Goal: Task Accomplishment & Management: Manage account settings

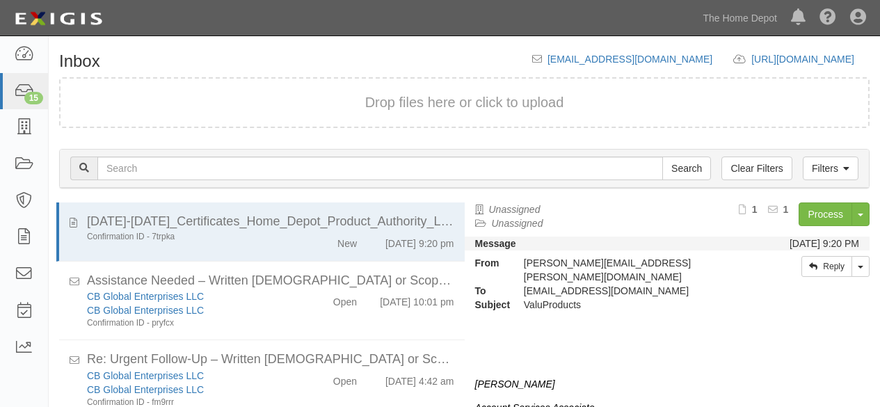
scroll to position [53, 0]
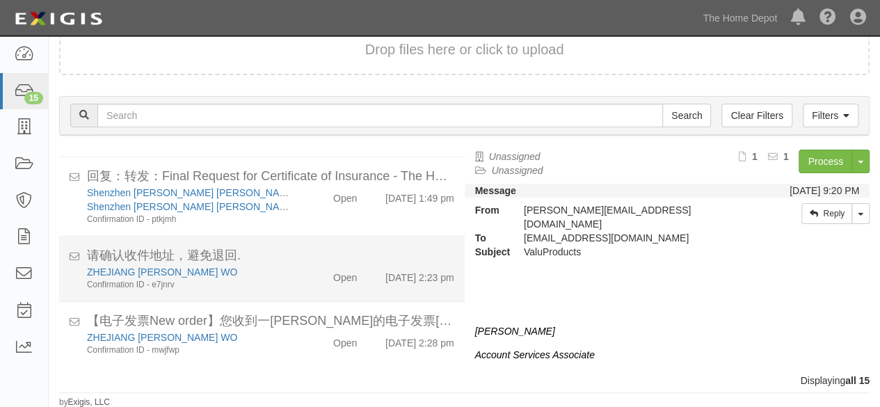
scroll to position [53, 0]
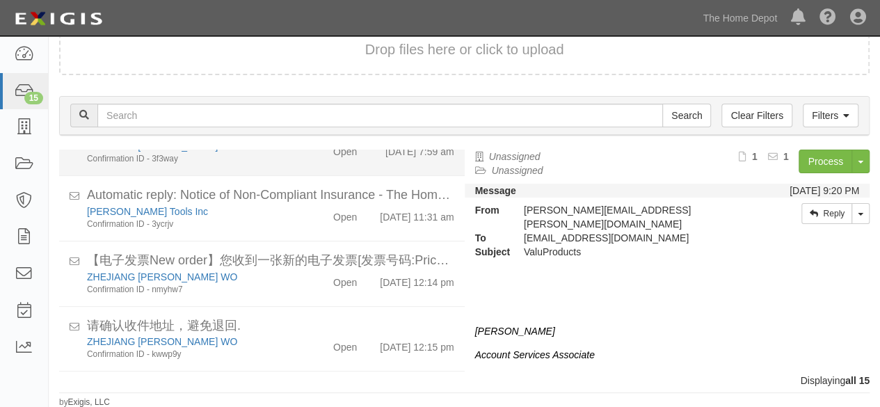
scroll to position [821, 0]
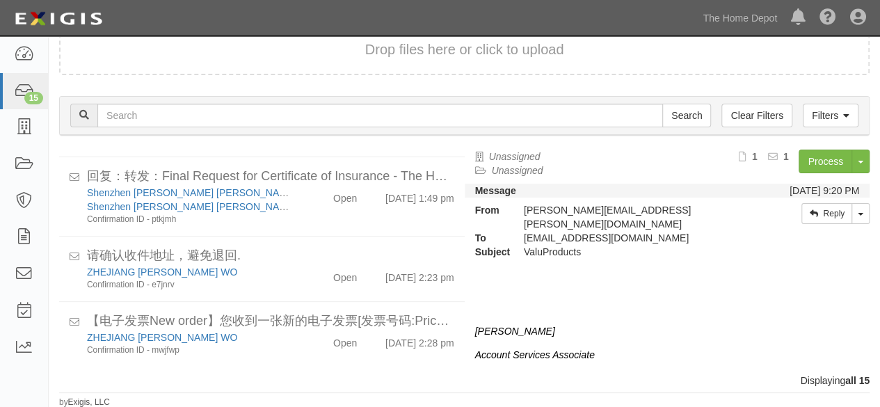
click at [188, 138] on div "Filters Clear Filters Search Filters Document Status New Transcribed Date Recei…" at bounding box center [465, 118] width 832 height 64
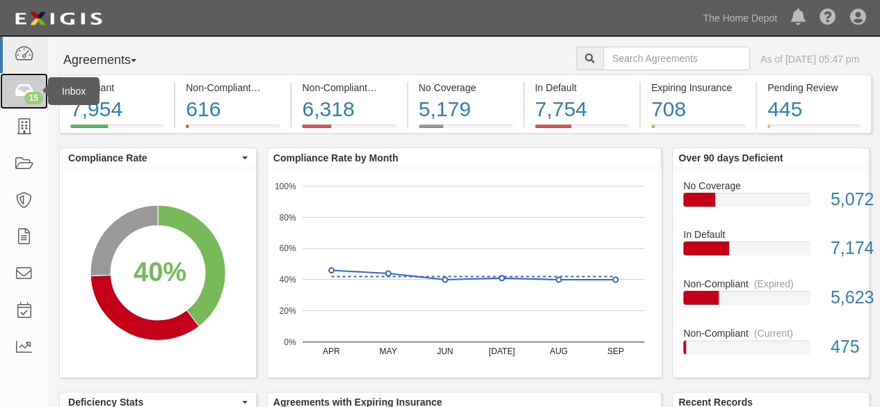
click at [21, 87] on icon at bounding box center [23, 92] width 19 height 16
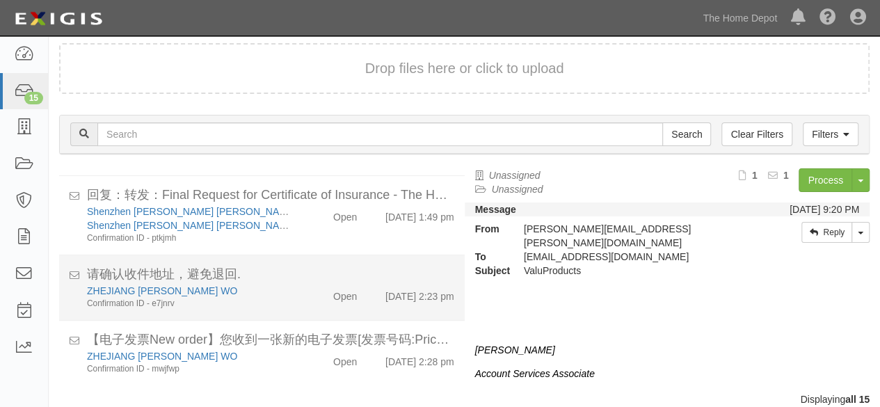
scroll to position [53, 0]
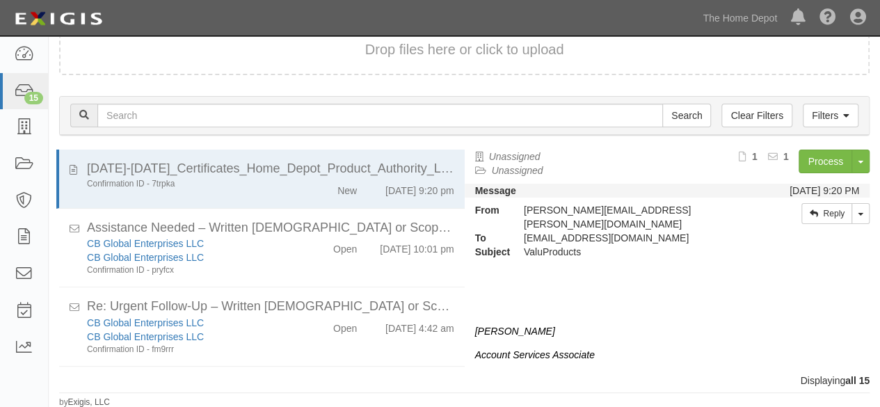
scroll to position [557, 0]
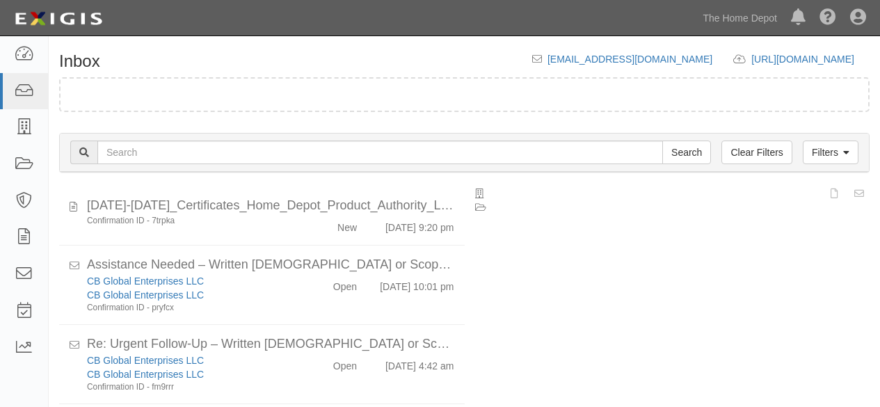
scroll to position [53, 0]
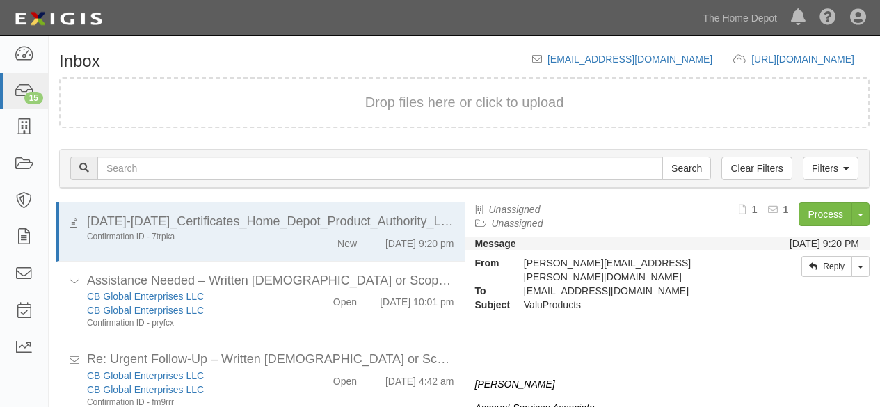
scroll to position [53, 0]
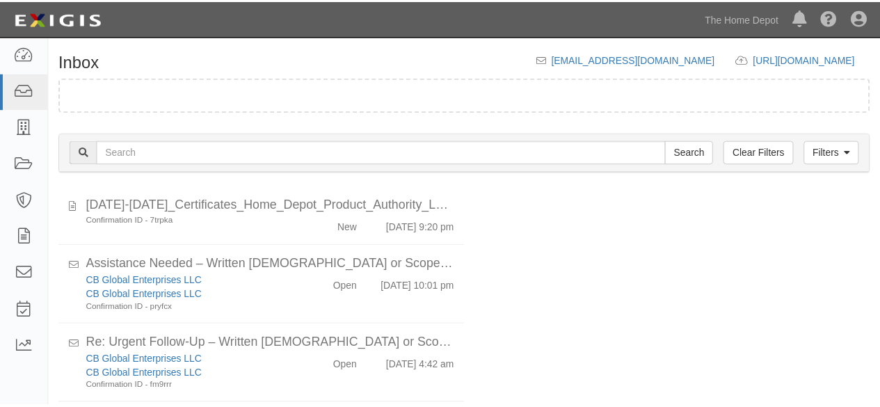
scroll to position [53, 0]
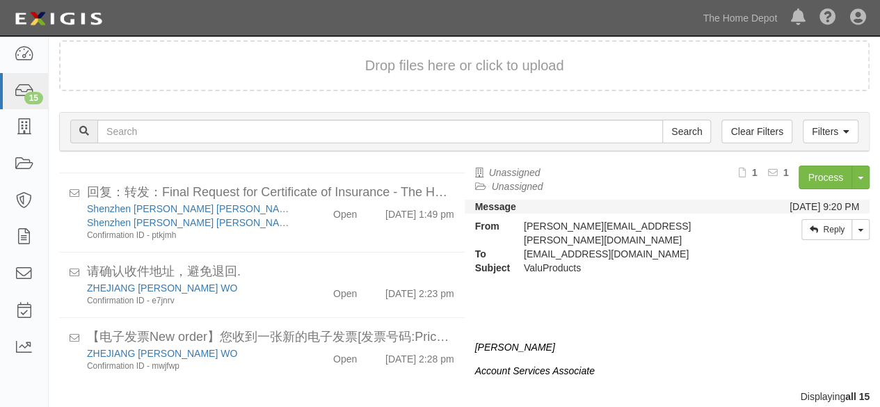
scroll to position [53, 0]
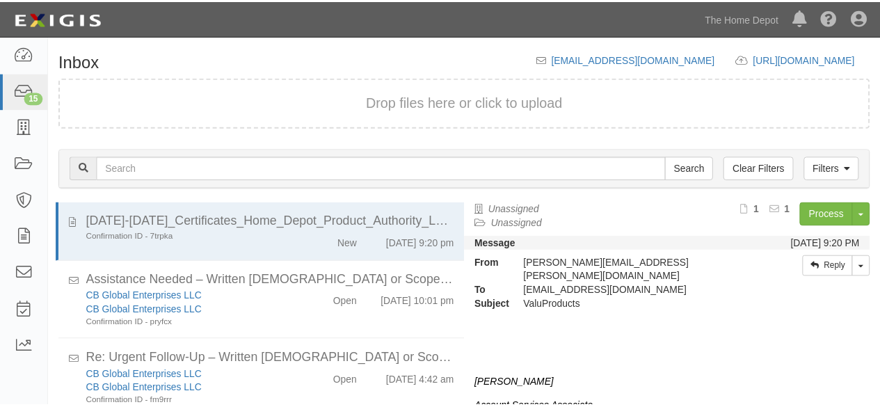
scroll to position [53, 0]
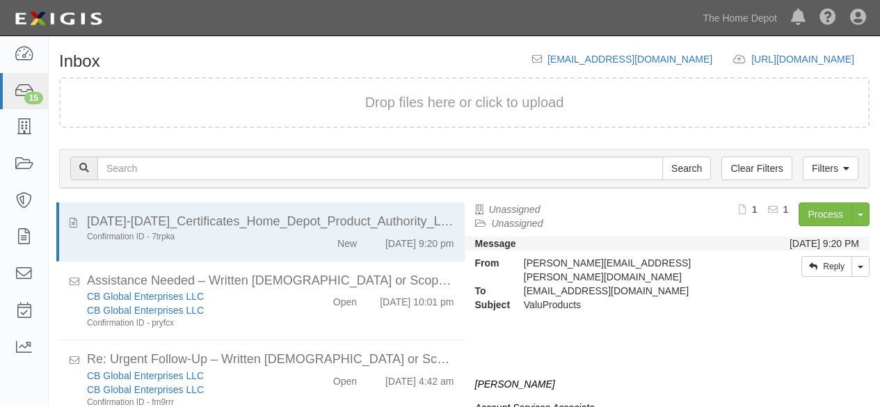
scroll to position [53, 0]
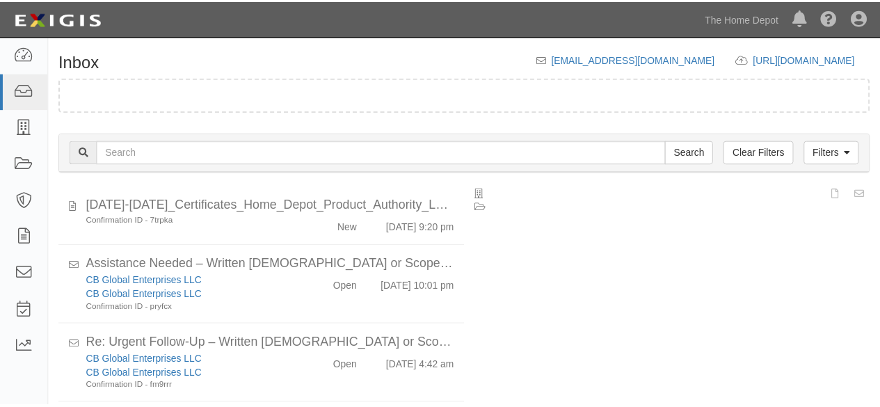
scroll to position [53, 0]
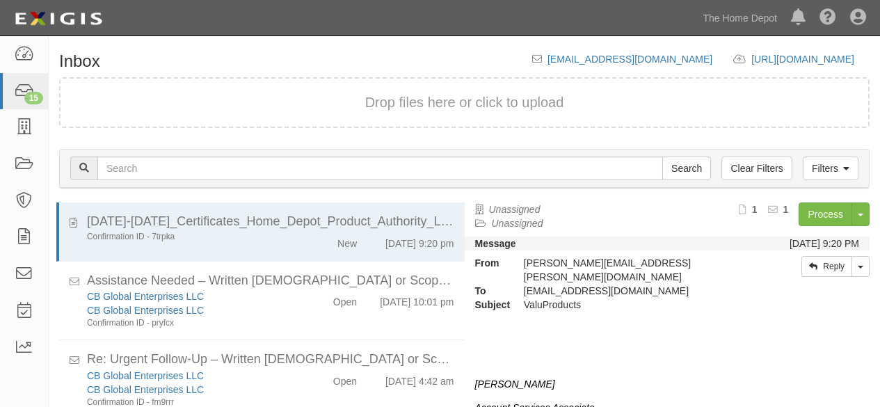
scroll to position [53, 0]
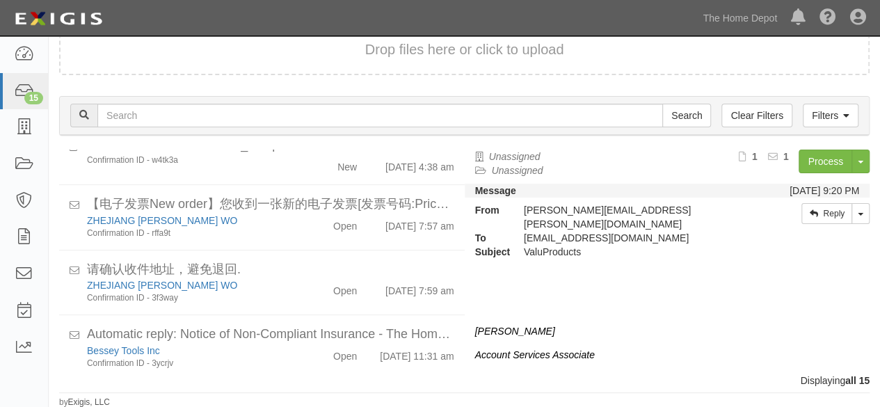
scroll to position [821, 0]
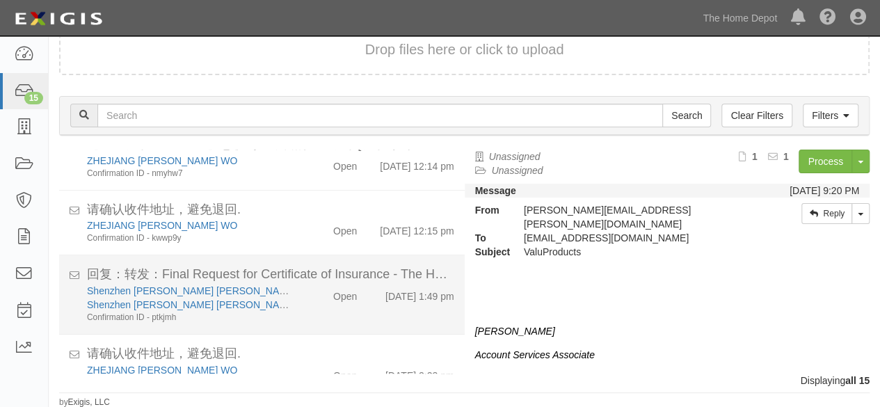
scroll to position [821, 0]
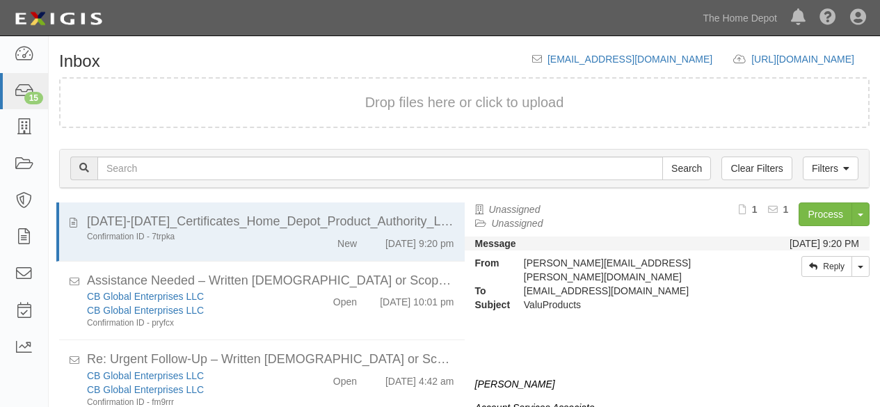
scroll to position [53, 0]
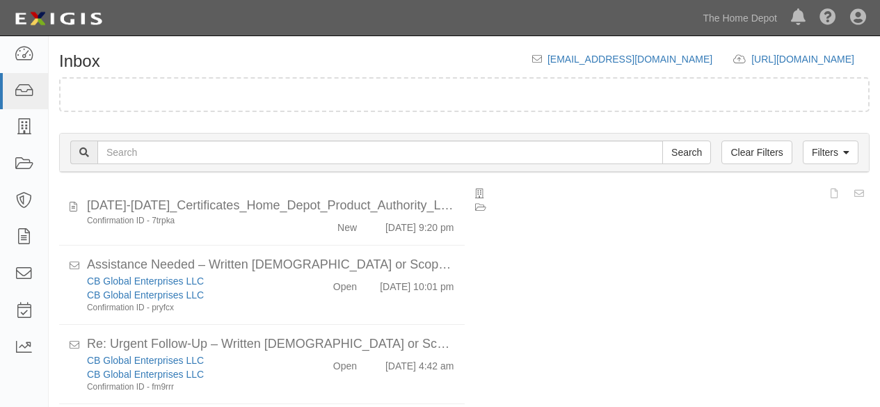
scroll to position [53, 0]
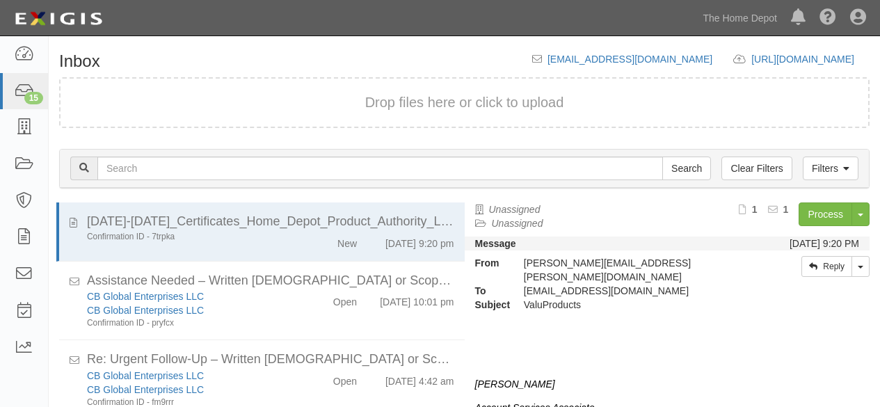
scroll to position [53, 0]
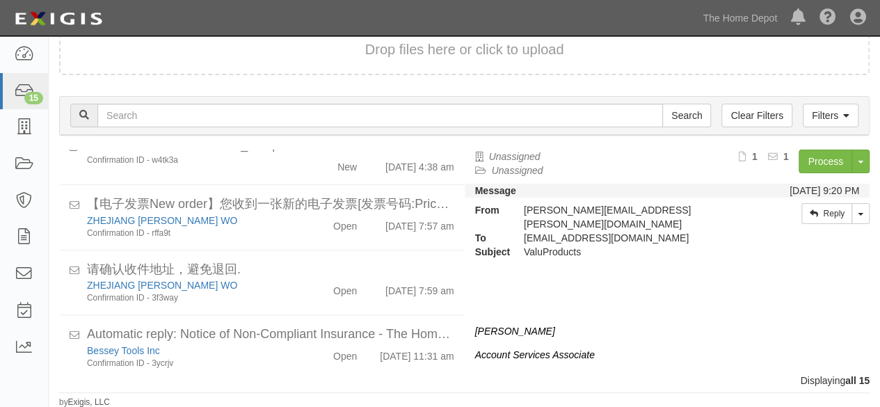
scroll to position [686, 0]
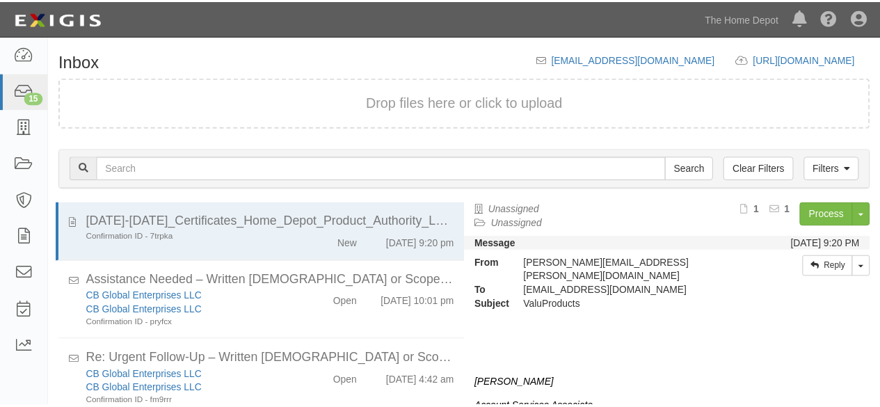
scroll to position [53, 0]
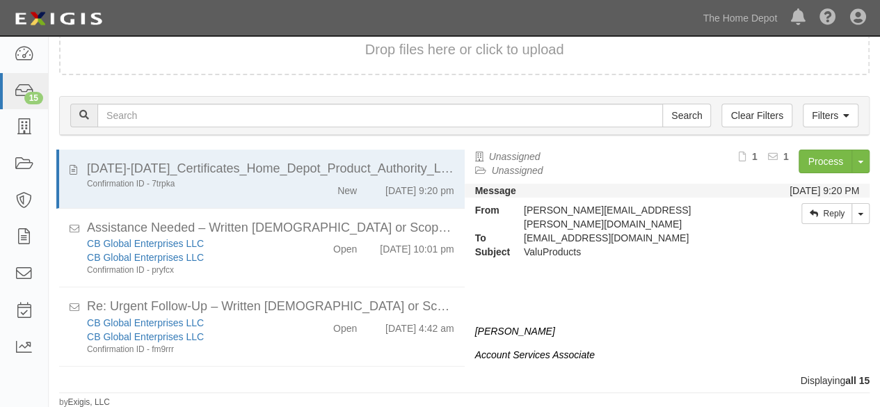
scroll to position [53, 0]
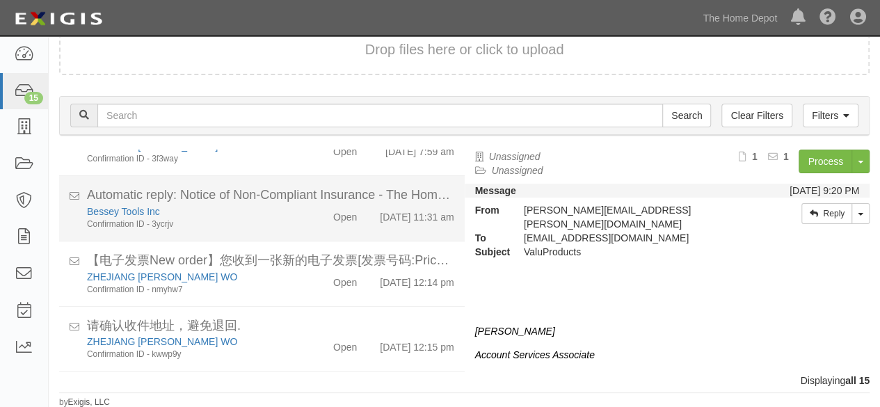
scroll to position [821, 0]
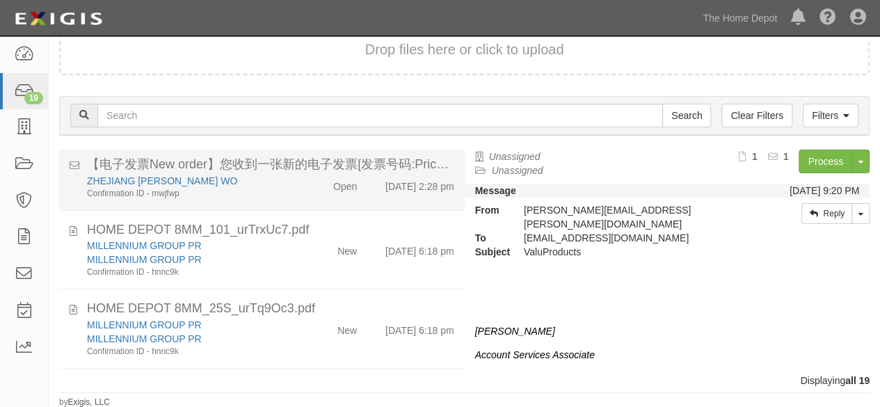
scroll to position [997, 0]
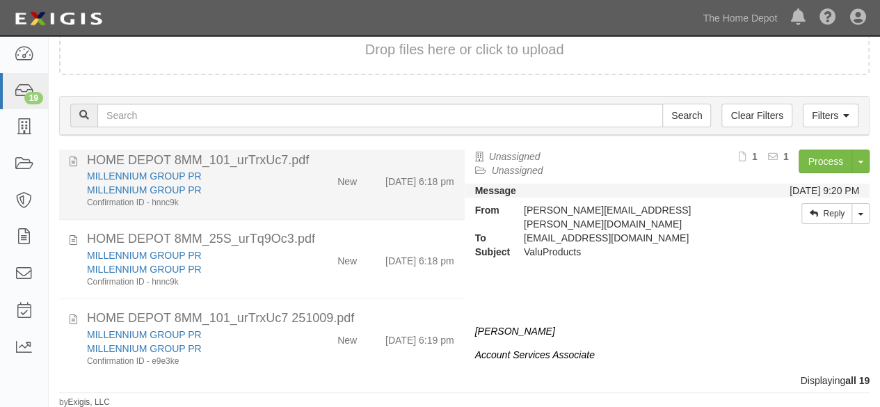
click at [247, 197] on div "MILLENNIUM GROUP PR" at bounding box center [189, 190] width 205 height 14
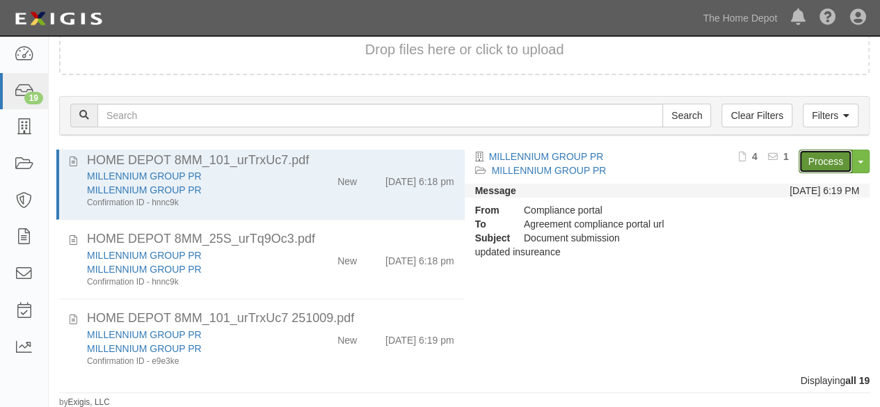
click at [810, 158] on link "Process" at bounding box center [826, 162] width 54 height 24
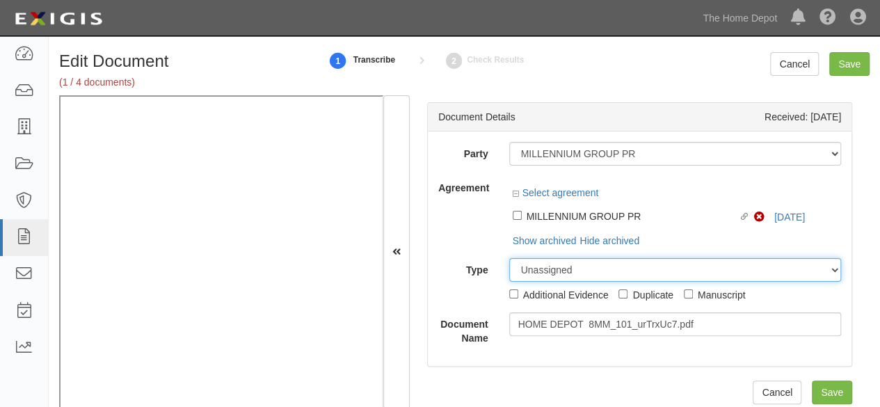
click at [782, 258] on select "Unassigned Binder Cancellation Notice Certificate Contract Endorsement Insuranc…" at bounding box center [675, 270] width 333 height 24
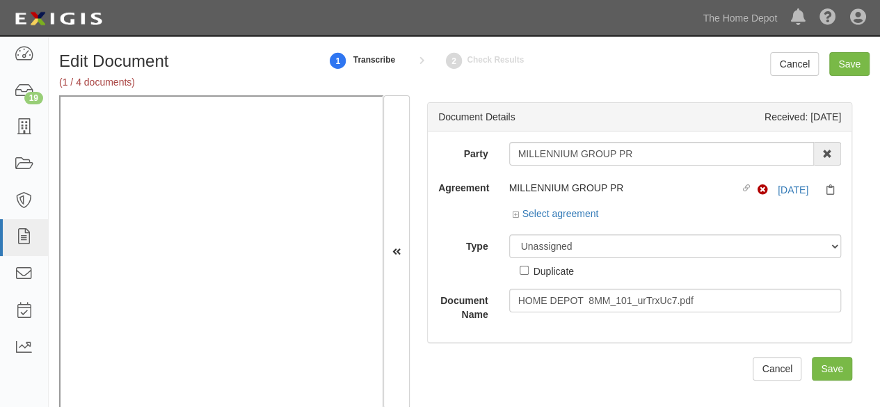
click at [482, 165] on div "Party MILLENNIUM GROUP PR 1000576868 Ontario Inc. 10 STRAWBERRY STREET 115282 C…" at bounding box center [639, 232] width 403 height 180
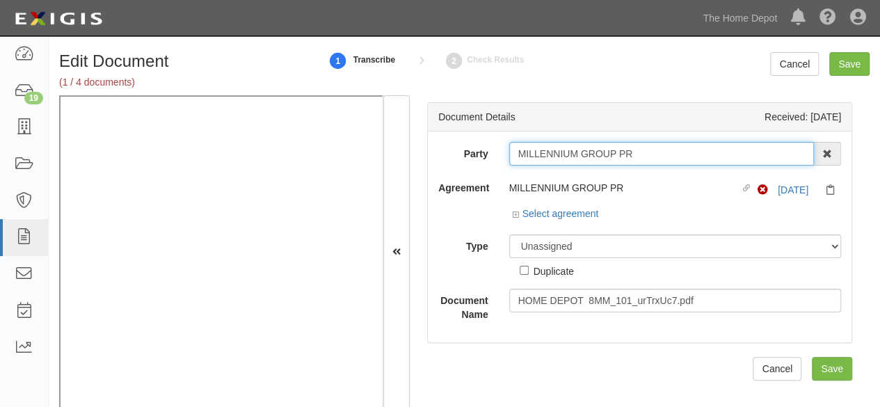
click at [653, 157] on input "MILLENNIUM GROUP PR" at bounding box center [661, 154] width 305 height 24
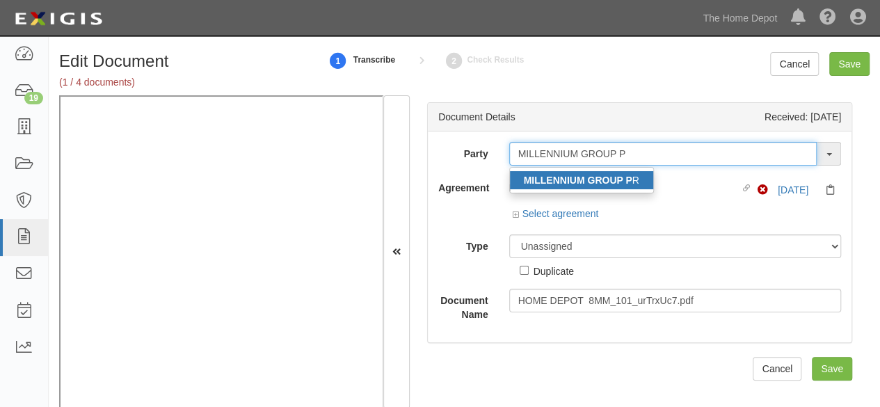
type input "MILLENNIUM GROUP P"
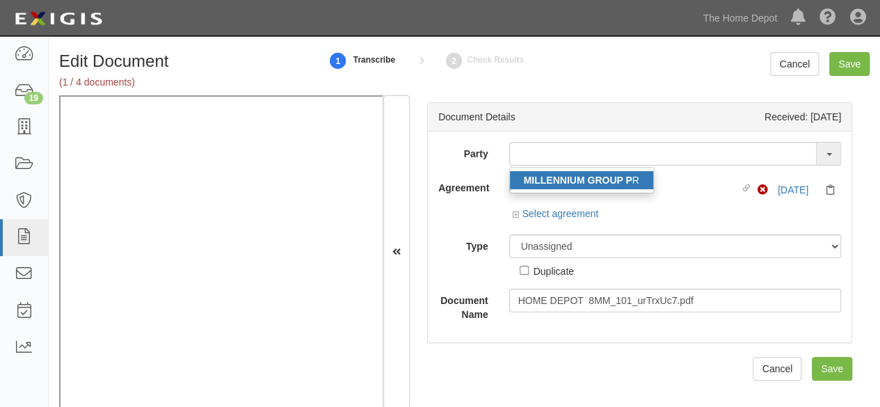
click at [564, 182] on strong "MILLENNIUM GROUP P" at bounding box center [578, 180] width 109 height 11
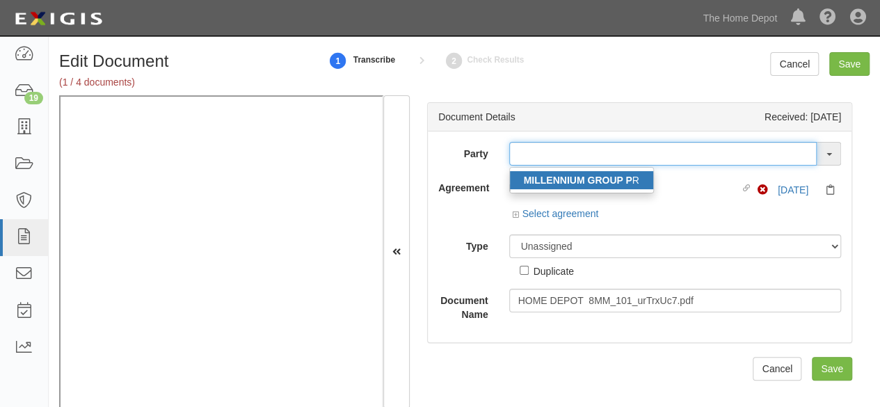
type input "MILLENNIUM GROUP PR"
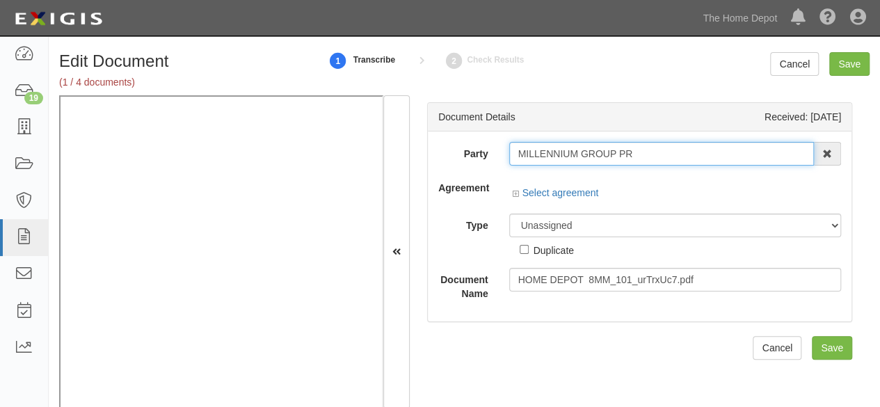
click at [564, 158] on input "MILLENNIUM GROUP PR" at bounding box center [661, 154] width 305 height 24
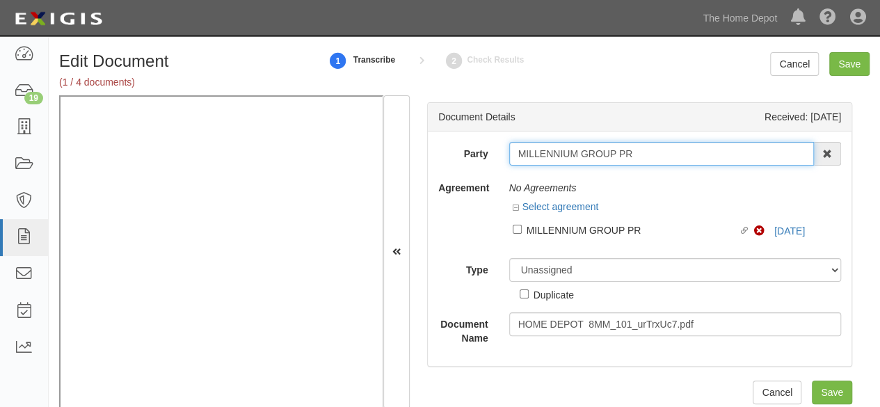
click at [564, 158] on input "MILLENNIUM GROUP PR" at bounding box center [661, 154] width 305 height 24
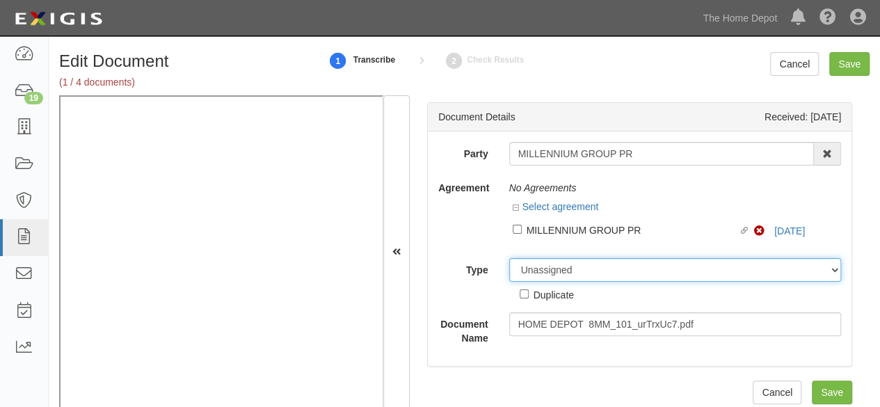
click at [581, 266] on select "Unassigned Binder Cancellation Notice Certificate Contract Endorsement Insuranc…" at bounding box center [675, 270] width 333 height 24
select select "OtherDetail"
click at [509, 258] on select "Unassigned Binder Cancellation Notice Certificate Contract Endorsement Insuranc…" at bounding box center [675, 270] width 333 height 24
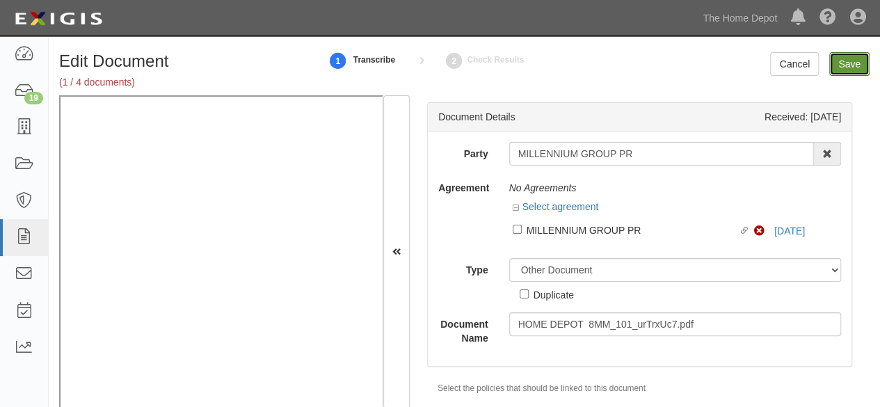
click at [850, 62] on input "Save" at bounding box center [849, 64] width 40 height 24
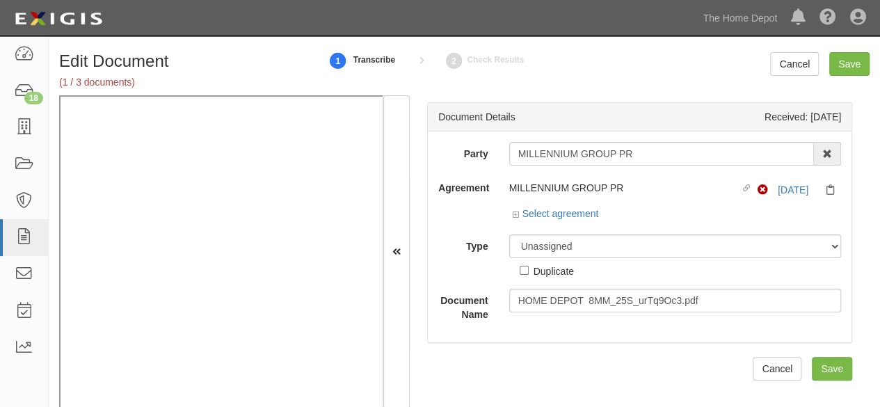
drag, startPoint x: 468, startPoint y: 211, endPoint x: 356, endPoint y: 15, distance: 226.0
click at [462, 205] on div "Agreement MILLENNIUM GROUP PR Linked agreement Non-Compliant 6/14/26 Select agr…" at bounding box center [640, 200] width 424 height 48
click at [786, 189] on link "[DATE]" at bounding box center [793, 189] width 31 height 11
click at [580, 214] on link "Select agreement" at bounding box center [556, 213] width 86 height 11
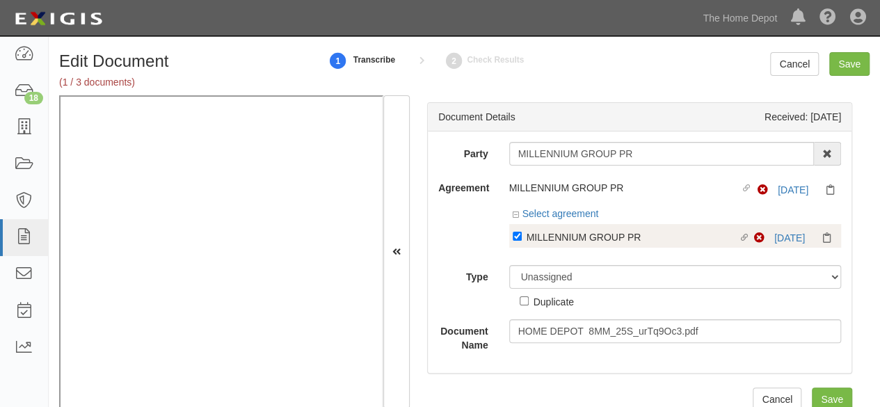
click at [552, 232] on div "MILLENNIUM GROUP PR" at bounding box center [633, 236] width 212 height 15
click at [522, 232] on input "Linked agreement MILLENNIUM GROUP PR Linked agreement" at bounding box center [517, 236] width 9 height 9
checkbox input "false"
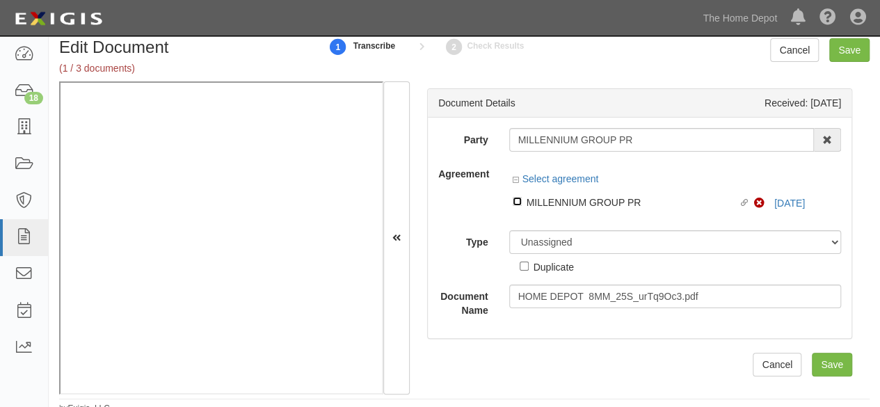
scroll to position [21, 0]
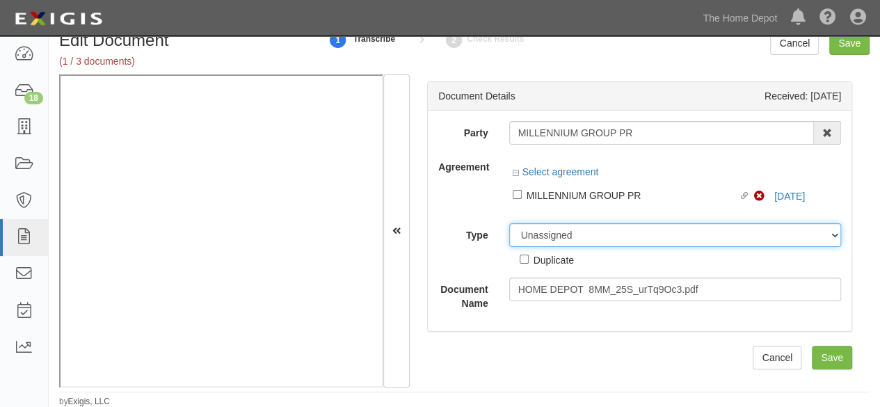
click at [544, 237] on select "Unassigned Binder Cancellation Notice Certificate Contract Endorsement Insuranc…" at bounding box center [675, 235] width 333 height 24
select select "OtherDetail"
click at [509, 223] on select "Unassigned Binder Cancellation Notice Certificate Contract Endorsement Insuranc…" at bounding box center [675, 235] width 333 height 24
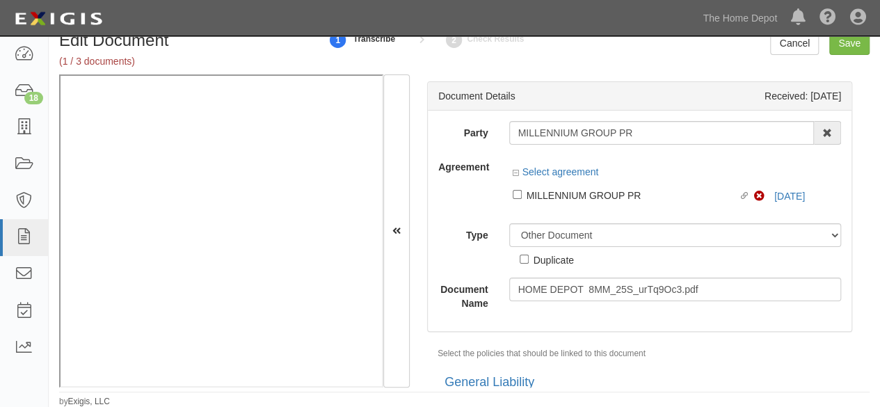
click at [567, 255] on div "Duplicate" at bounding box center [554, 259] width 40 height 15
click at [529, 255] on input "Duplicate" at bounding box center [524, 259] width 9 height 9
checkbox input "true"
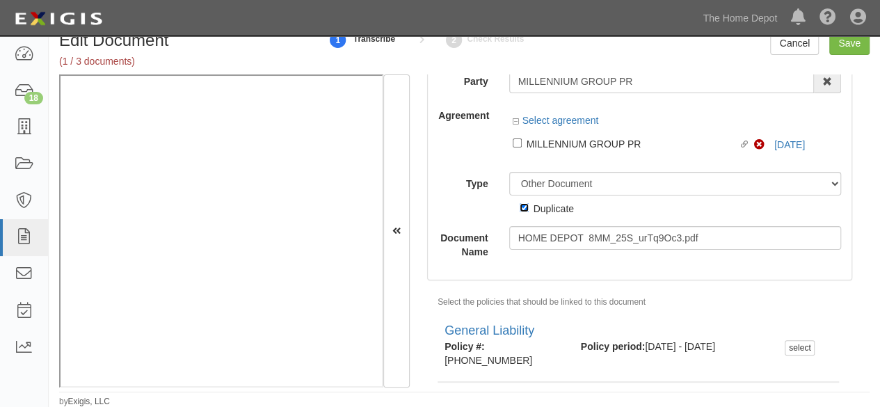
scroll to position [0, 0]
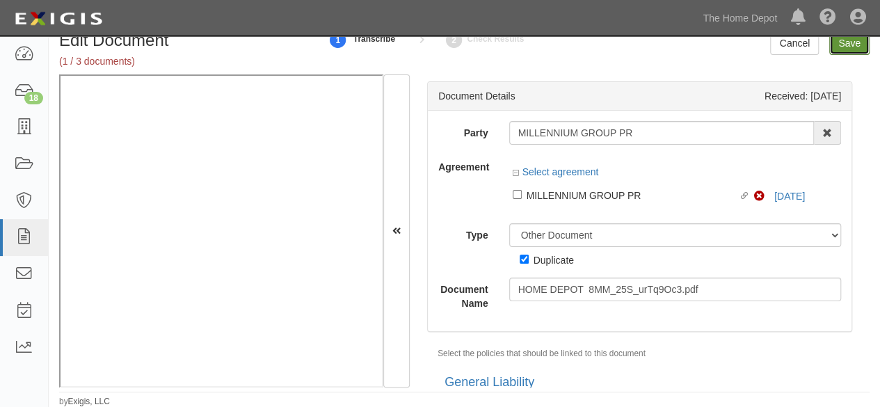
click at [842, 47] on input "Save" at bounding box center [849, 43] width 40 height 24
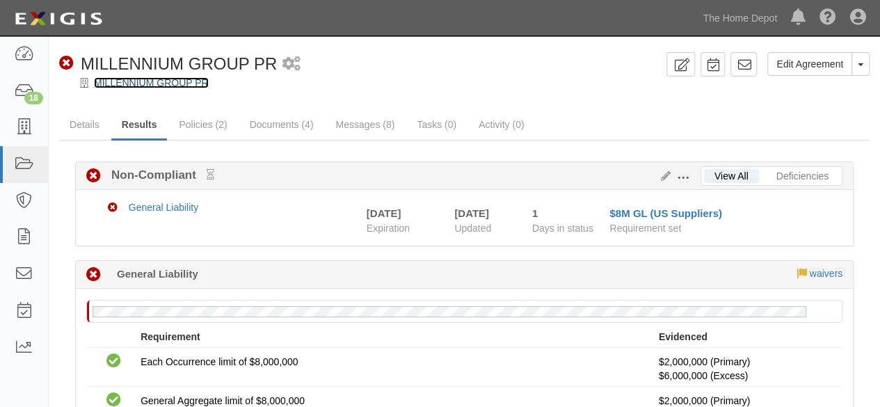
click at [150, 84] on link "MILLENNIUM GROUP PR" at bounding box center [151, 82] width 115 height 11
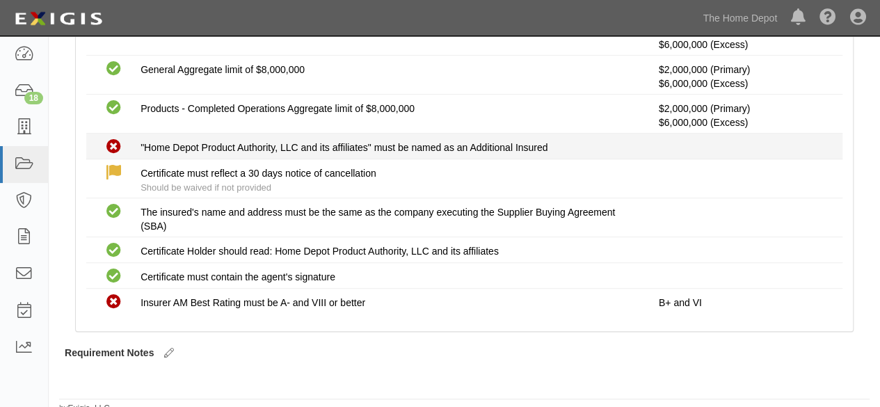
scroll to position [337, 0]
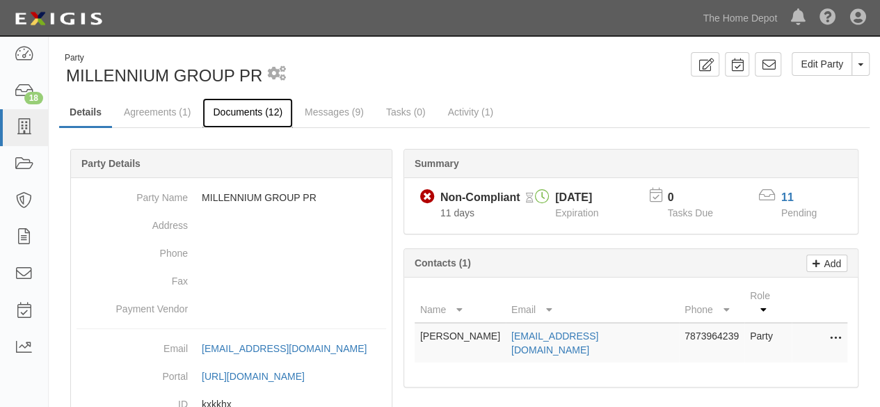
click at [243, 115] on link "Documents (12)" at bounding box center [247, 113] width 90 height 30
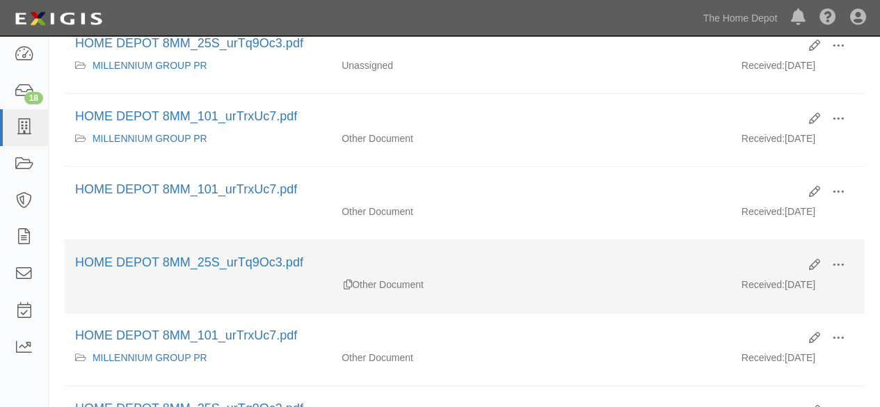
scroll to position [418, 0]
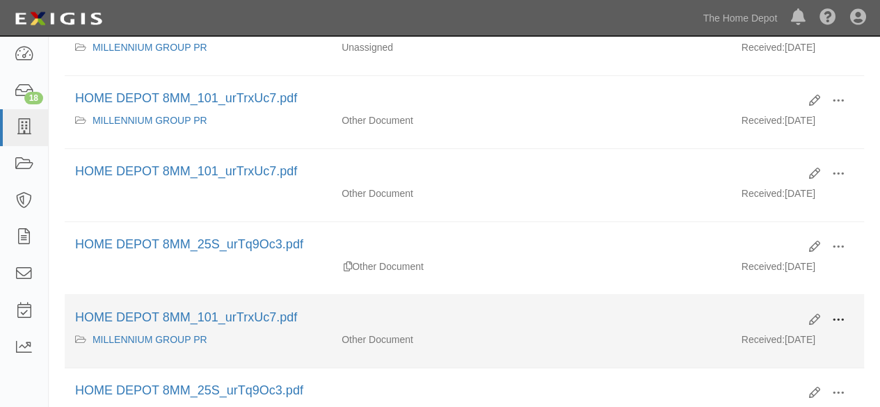
click at [845, 311] on button at bounding box center [838, 321] width 31 height 24
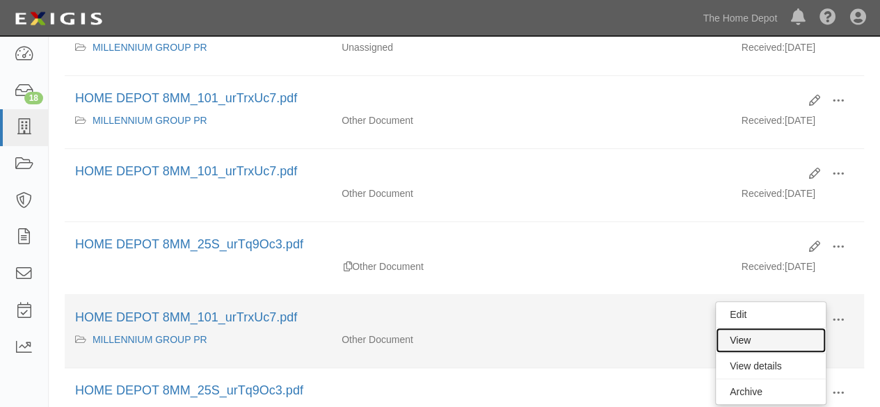
click at [756, 328] on link "View" at bounding box center [771, 340] width 110 height 25
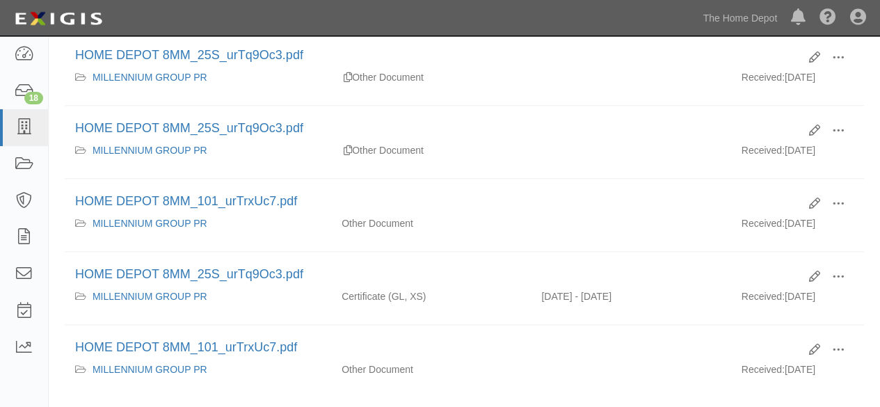
scroll to position [765, 0]
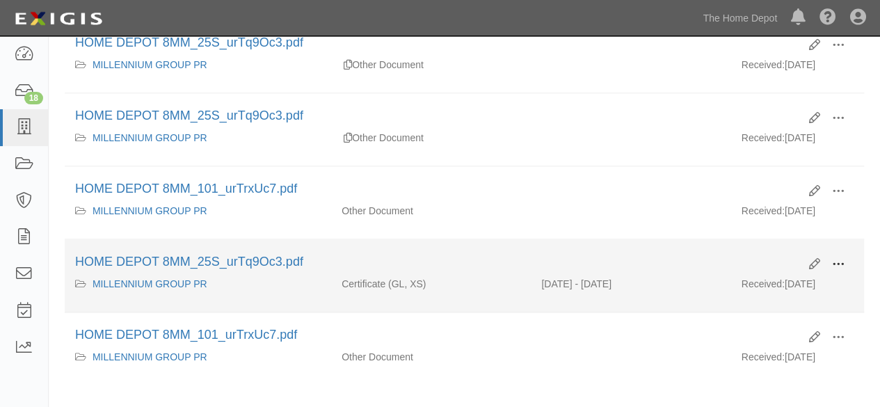
click at [834, 258] on span at bounding box center [838, 264] width 13 height 13
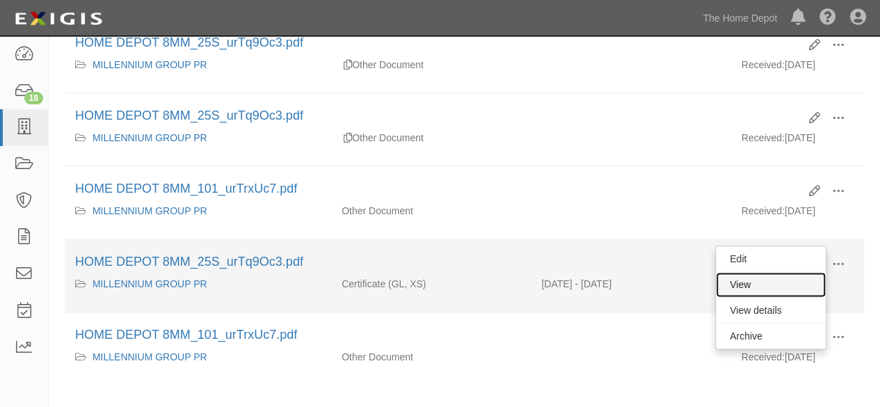
click at [794, 277] on link "View" at bounding box center [771, 284] width 110 height 25
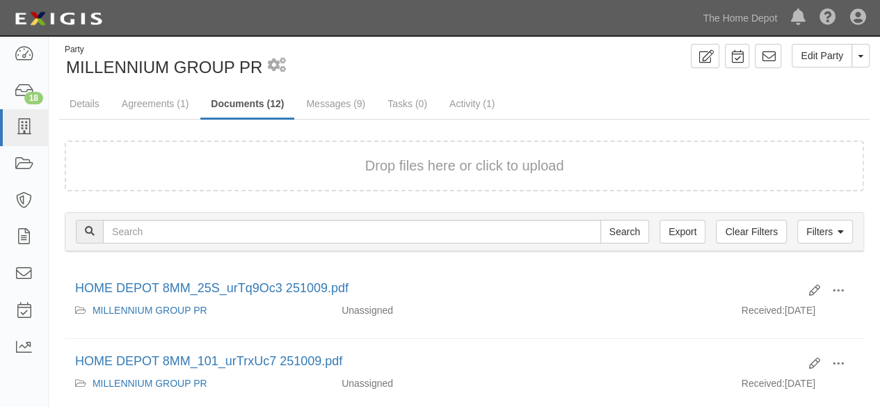
scroll to position [0, 0]
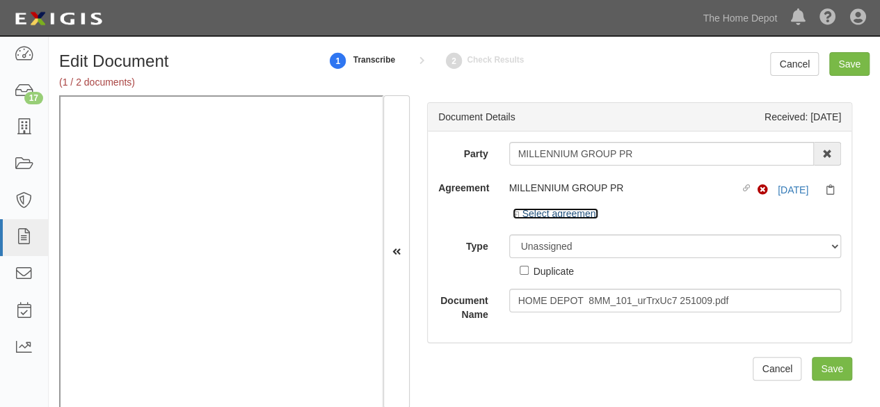
click at [559, 218] on link "Select agreement" at bounding box center [556, 213] width 86 height 11
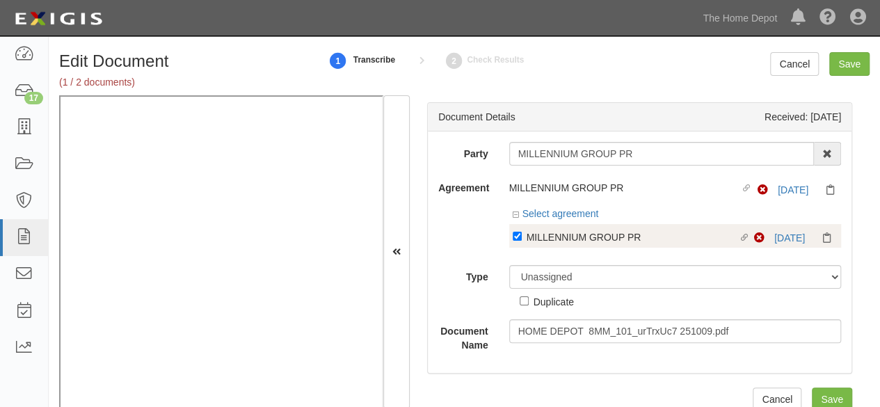
click at [544, 239] on div "MILLENNIUM GROUP PR" at bounding box center [633, 236] width 212 height 15
click at [522, 239] on input "Linked agreement MILLENNIUM GROUP PR Linked agreement" at bounding box center [517, 236] width 9 height 9
checkbox input "false"
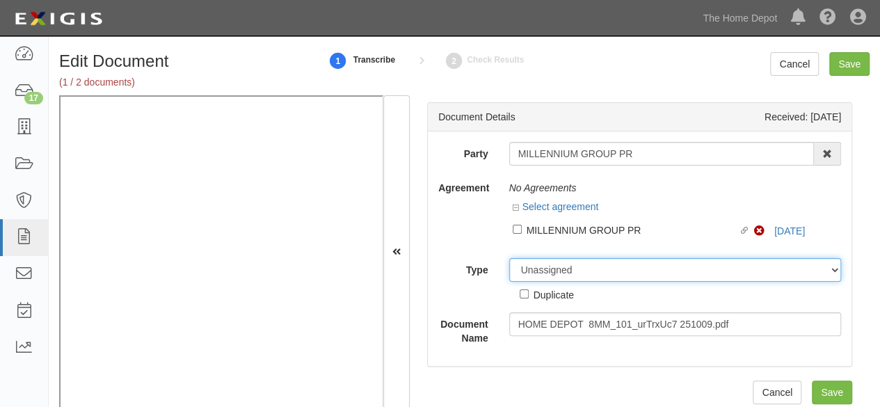
click at [534, 265] on select "Unassigned Binder Cancellation Notice Certificate Contract Endorsement Insuranc…" at bounding box center [675, 270] width 333 height 24
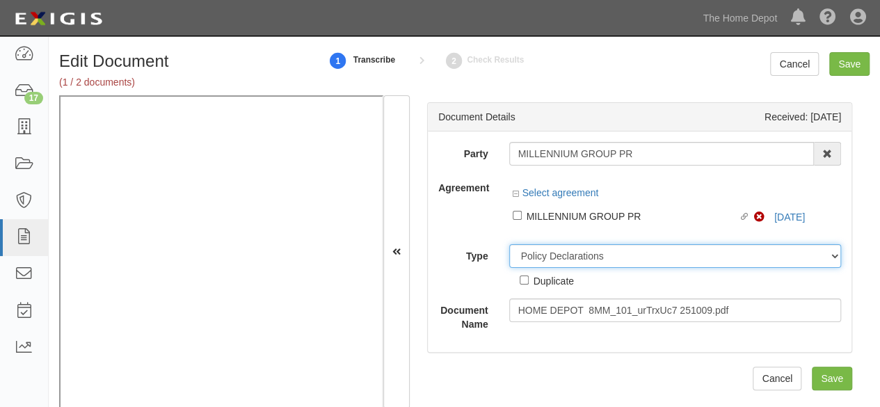
click at [509, 244] on select "Unassigned Binder Cancellation Notice Certificate Contract Endorsement Insuranc…" at bounding box center [675, 256] width 333 height 24
drag, startPoint x: 547, startPoint y: 260, endPoint x: 546, endPoint y: 251, distance: 8.4
click at [547, 260] on select "Unassigned Binder Cancellation Notice Certificate Contract Endorsement Insuranc…" at bounding box center [675, 256] width 333 height 24
select select "OtherDetail"
click at [509, 244] on select "Unassigned Binder Cancellation Notice Certificate Contract Endorsement Insuranc…" at bounding box center [675, 256] width 333 height 24
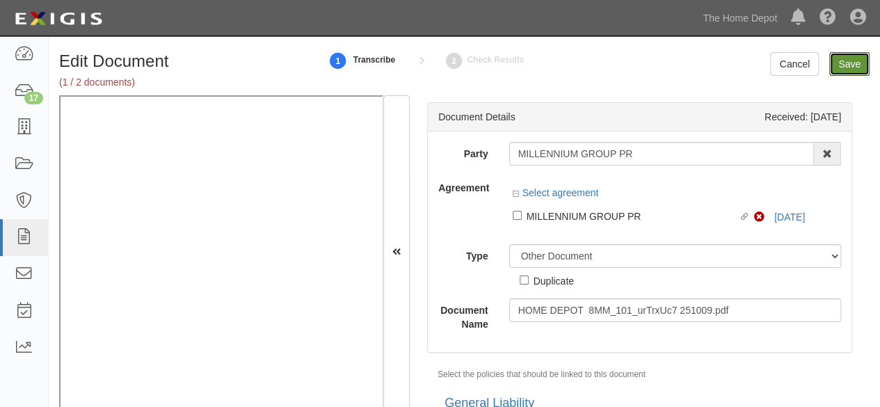
drag, startPoint x: 844, startPoint y: 63, endPoint x: 796, endPoint y: 112, distance: 68.9
click at [844, 63] on input "Save" at bounding box center [849, 64] width 40 height 24
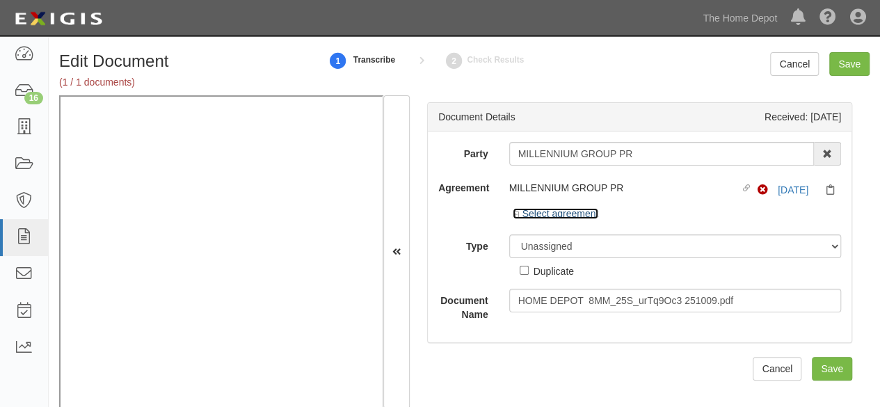
click at [557, 211] on link "Select agreement" at bounding box center [556, 213] width 86 height 11
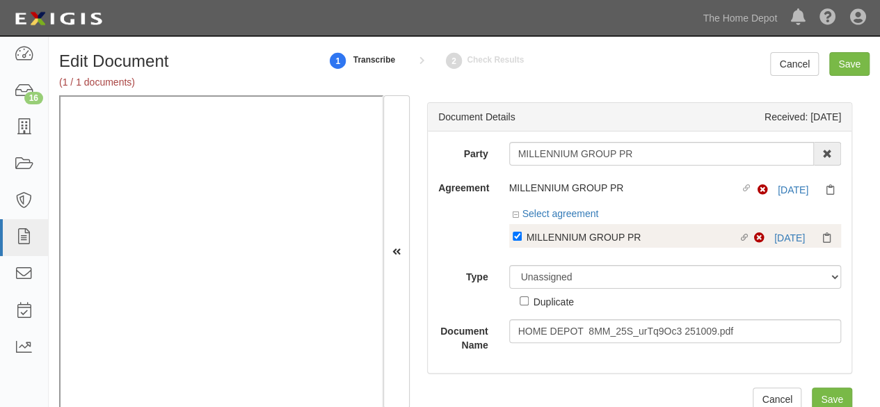
click at [533, 235] on div "MILLENNIUM GROUP PR" at bounding box center [633, 236] width 212 height 15
click at [522, 235] on input "Linked agreement MILLENNIUM GROUP PR Linked agreement" at bounding box center [517, 236] width 9 height 9
checkbox input "false"
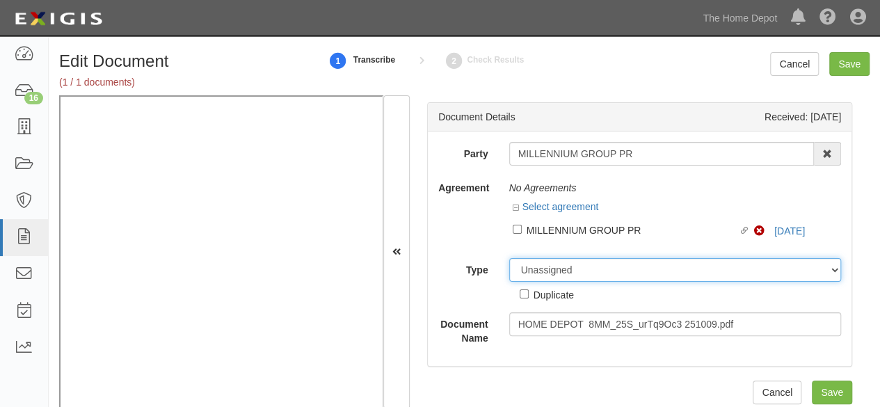
click at [530, 268] on div "Unassigned Binder Cancellation Notice Certificate Contract Endorsement Insuranc…" at bounding box center [676, 280] width 354 height 44
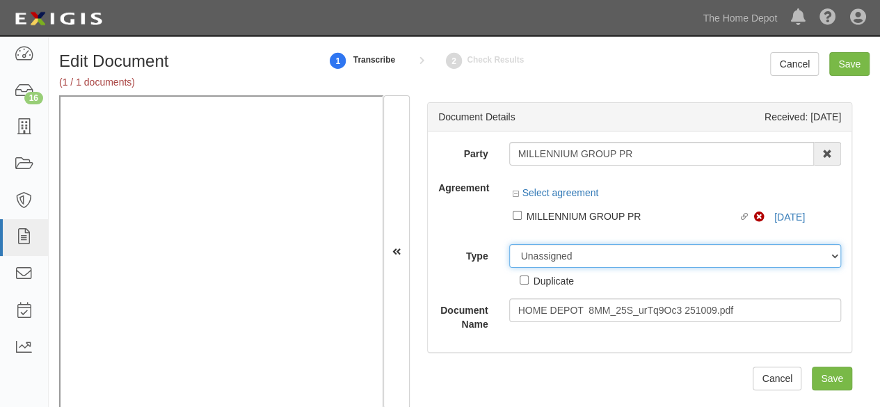
select select "OtherDetail"
click at [509, 244] on select "Unassigned Binder Cancellation Notice Certificate Contract Endorsement Insuranc…" at bounding box center [675, 256] width 333 height 24
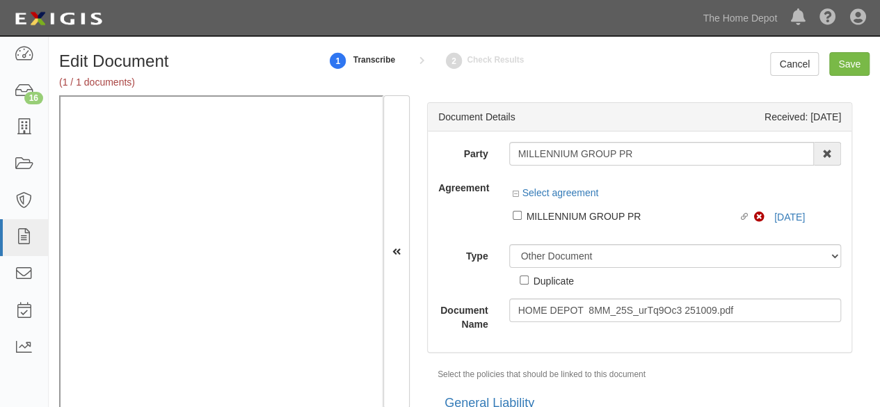
click at [548, 282] on div "Duplicate" at bounding box center [554, 280] width 40 height 15
click at [529, 282] on input "Duplicate" at bounding box center [524, 280] width 9 height 9
checkbox input "true"
click at [845, 67] on input "Save" at bounding box center [849, 64] width 40 height 24
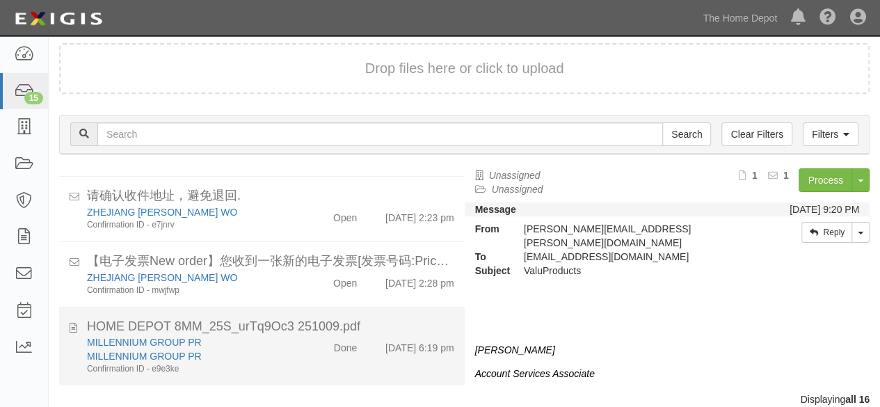
scroll to position [53, 0]
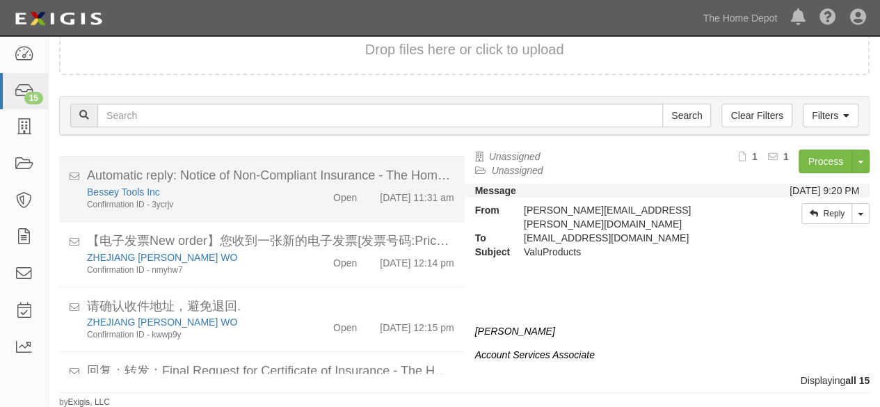
scroll to position [821, 0]
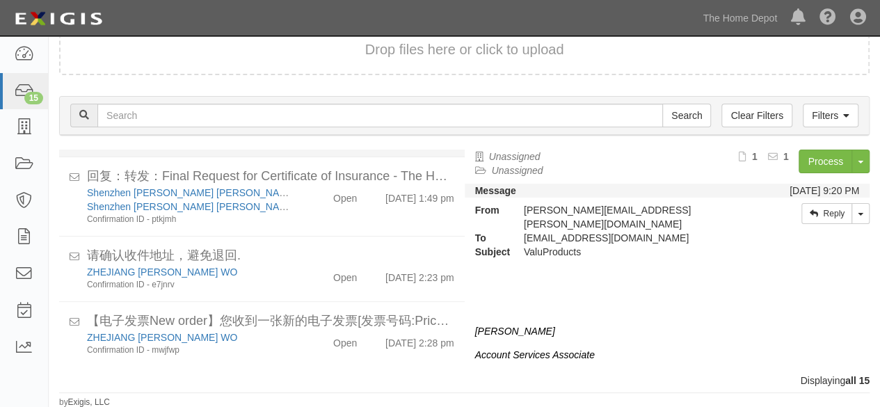
scroll to position [821, 0]
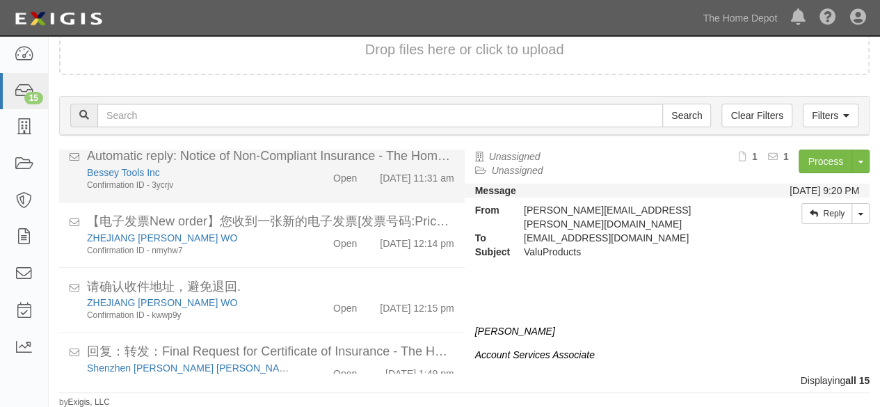
scroll to position [821, 0]
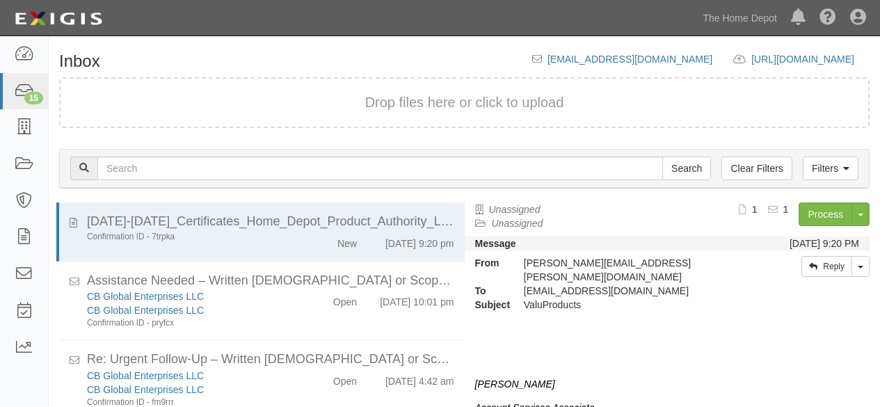
scroll to position [53, 0]
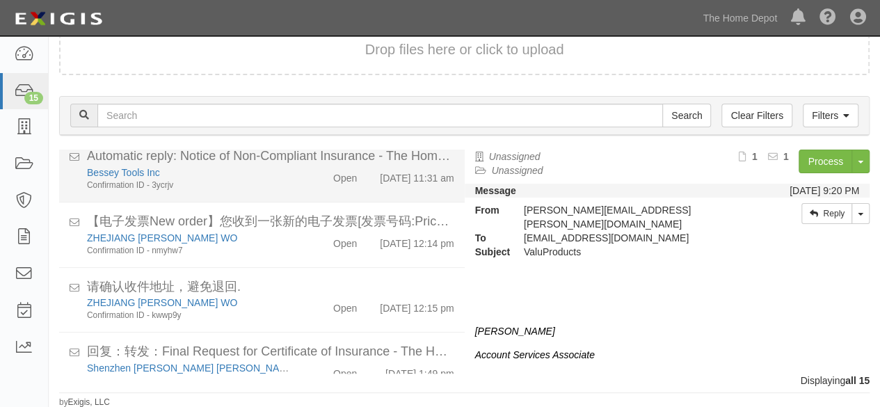
scroll to position [821, 0]
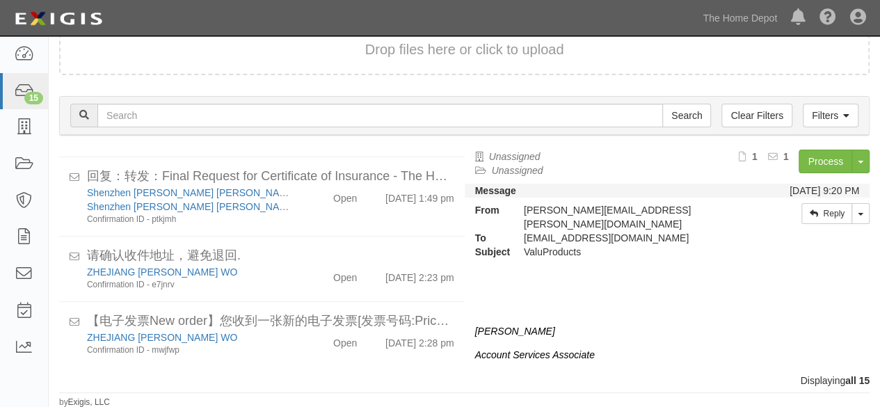
scroll to position [821, 0]
